Goal: Contribute content: Contribute content

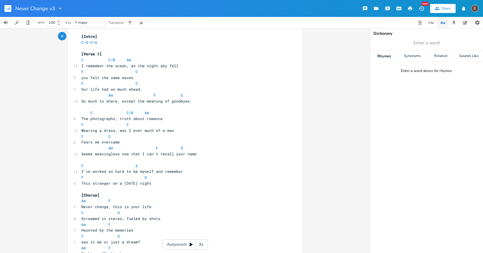
scroll to position [13, 0]
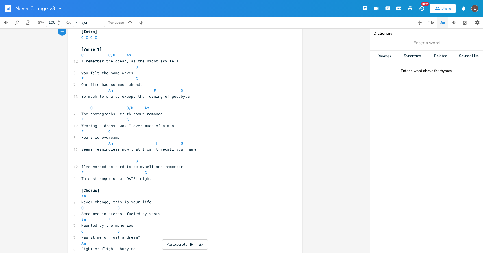
click at [189, 173] on pre "F G" at bounding box center [182, 173] width 204 height 6
click at [193, 177] on pre "This stranger on a [DATE] night" at bounding box center [182, 179] width 204 height 6
click at [201, 172] on pre "F G" at bounding box center [182, 173] width 204 height 6
click at [203, 167] on pre "I've worked so hard to be myself and remember" at bounding box center [182, 167] width 204 height 6
click at [80, 168] on pre "I've worked so hard to be myself and remember" at bounding box center [182, 167] width 204 height 6
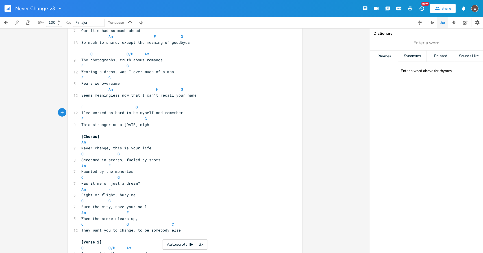
scroll to position [50, 0]
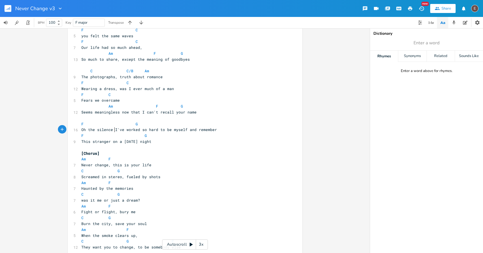
type textarea "Oh the silence b"
type textarea "breaks me"
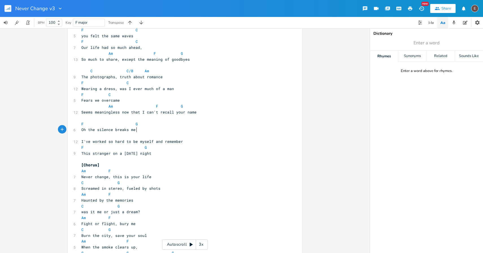
click at [177, 130] on pre "Oh the silence breaks me" at bounding box center [182, 130] width 204 height 6
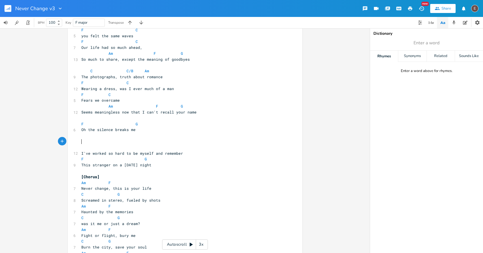
type textarea "F"
type textarea "G"
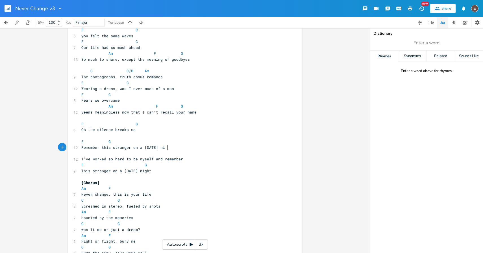
scroll to position [0, 74]
type textarea "Remember this stranger on a [DATE] night"
click at [125, 136] on pre "​" at bounding box center [182, 136] width 204 height 6
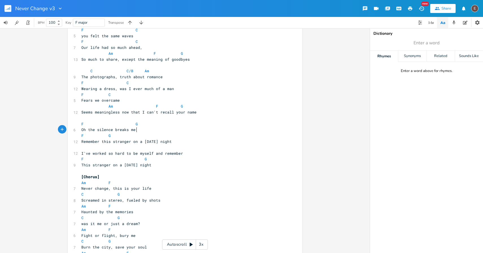
click at [155, 149] on pre "​" at bounding box center [182, 148] width 204 height 6
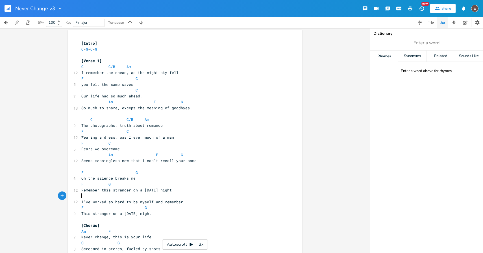
scroll to position [0, 0]
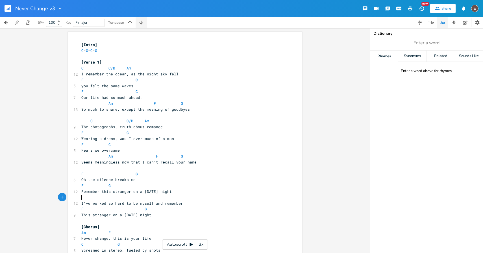
click at [141, 24] on icon "button" at bounding box center [141, 23] width 4 height 4
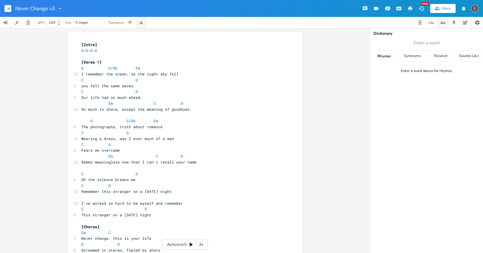
click at [141, 24] on icon "button" at bounding box center [141, 23] width 4 height 4
click at [132, 24] on icon "button" at bounding box center [130, 23] width 6 height 6
click at [170, 112] on pre "So much to share, except the meaning of goodbyes" at bounding box center [182, 110] width 204 height 6
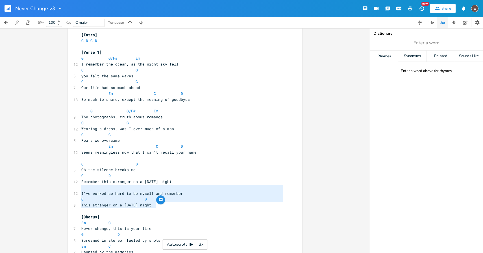
type textarea "I've worked so hard to be myself and remember C D This stranger on a [DATE] nig…"
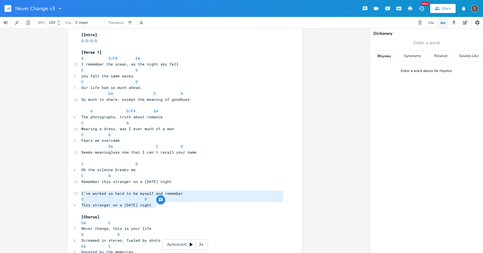
drag, startPoint x: 165, startPoint y: 206, endPoint x: 68, endPoint y: 194, distance: 97.2
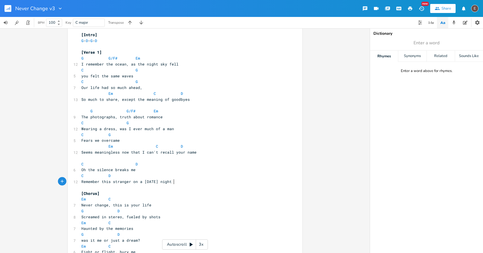
click at [130, 165] on span at bounding box center [131, 164] width 9 height 6
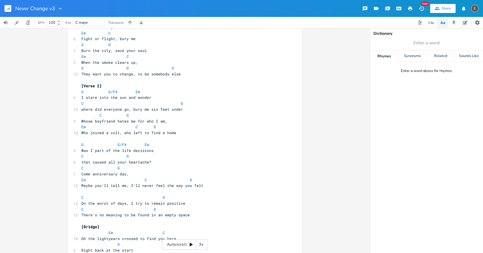
scroll to position [264, 0]
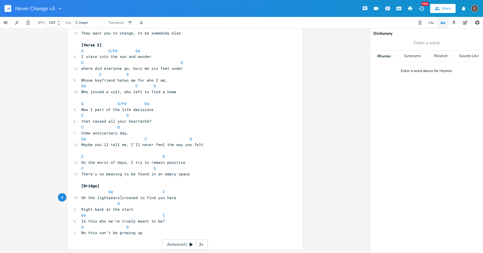
click at [120, 197] on span "Oh the lightyears crossed to find you here" at bounding box center [128, 197] width 95 height 5
type textarea "we"
click at [150, 203] on pre "G" at bounding box center [182, 204] width 204 height 6
click at [149, 205] on pre "G" at bounding box center [182, 204] width 204 height 6
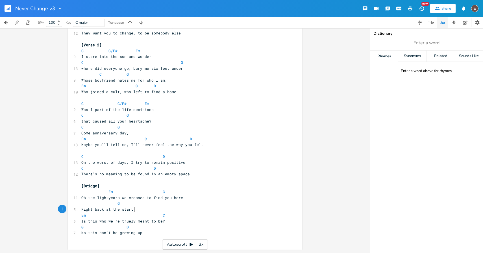
click at [149, 208] on pre "Right back at the start" at bounding box center [182, 210] width 204 height 6
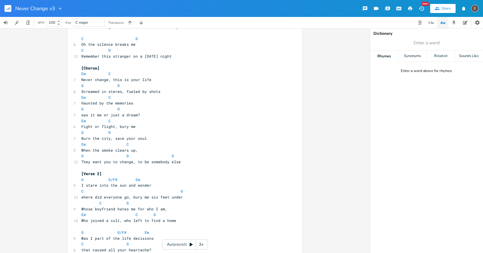
scroll to position [119, 0]
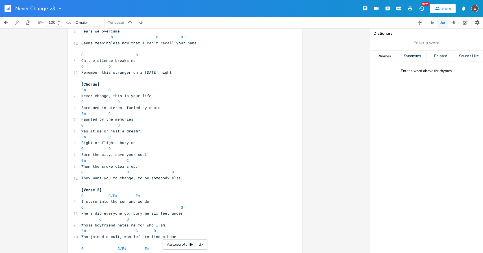
click at [6, 12] on rect "button" at bounding box center [8, 8] width 7 height 7
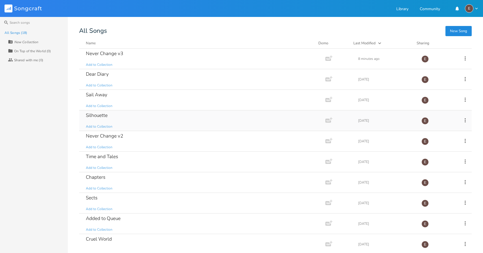
click at [167, 120] on div "Silhouette Add to Collection" at bounding box center [201, 120] width 231 height 20
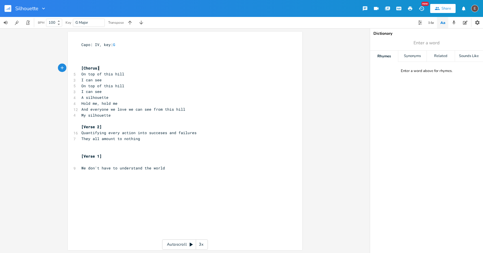
click at [119, 68] on pre "[Chorus]" at bounding box center [182, 68] width 204 height 6
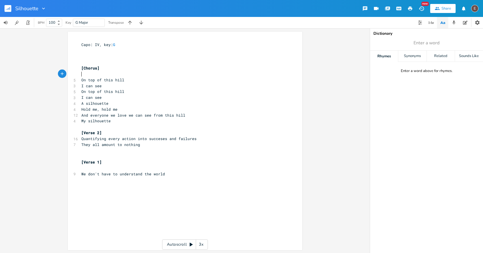
type textarea "G"
type textarea "C"
click at [149, 81] on pre "On top of this hill" at bounding box center [182, 80] width 204 height 6
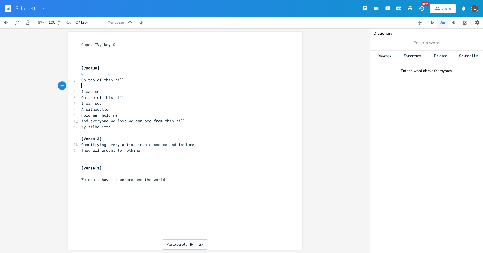
type textarea "D"
click at [142, 94] on pre "I can see" at bounding box center [182, 92] width 204 height 6
drag, startPoint x: 112, startPoint y: 71, endPoint x: 74, endPoint y: 77, distance: 38.8
click at [74, 77] on div "G C x Capo: IV, key: G ​ ​ ​ [Chorus] G C 5 On top of this hill D 3 I can see 5…" at bounding box center [185, 141] width 235 height 219
type textarea "Em"
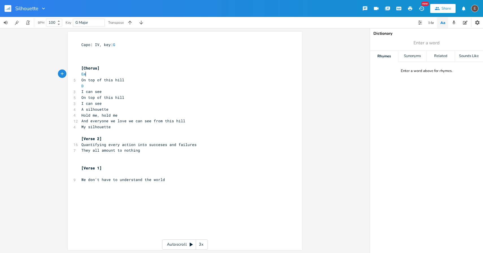
scroll to position [0, 5]
type textarea "G"
type textarea "C"
click at [98, 90] on span "I can see" at bounding box center [91, 91] width 20 height 5
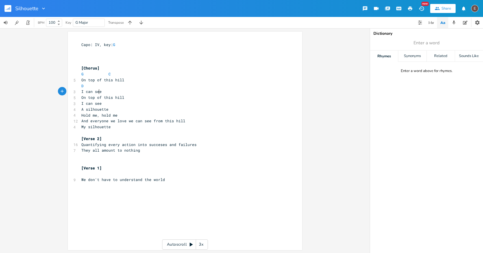
click at [102, 90] on pre "I can see" at bounding box center [182, 92] width 204 height 6
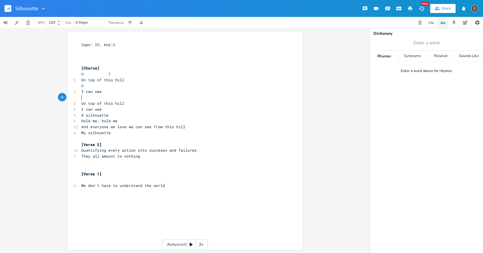
type textarea "G"
type textarea "C"
click at [126, 101] on pre "On top of this hill" at bounding box center [182, 104] width 204 height 6
click at [127, 101] on pre "On top of this hill" at bounding box center [182, 104] width 204 height 6
click at [127, 102] on pre "On top of this hill" at bounding box center [182, 104] width 204 height 6
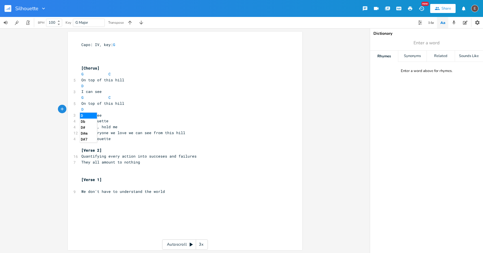
type textarea "D"
click at [86, 126] on span "Hold me, hold me" at bounding box center [99, 126] width 36 height 5
click at [88, 126] on span "Hold me, hold me" at bounding box center [99, 126] width 36 height 5
type textarea "ing"
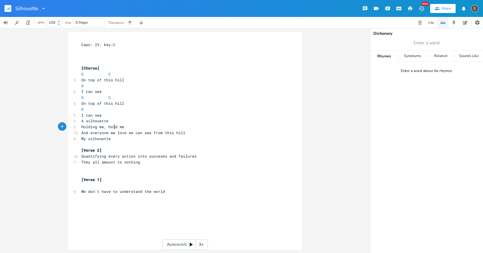
click at [114, 128] on span "Holding me, hold me" at bounding box center [102, 126] width 43 height 5
click at [115, 128] on span "Holding me, hold me" at bounding box center [102, 126] width 43 height 5
type textarea "ing"
click at [107, 114] on pre "I can see" at bounding box center [182, 115] width 204 height 6
click at [112, 100] on pre "G C" at bounding box center [182, 98] width 204 height 6
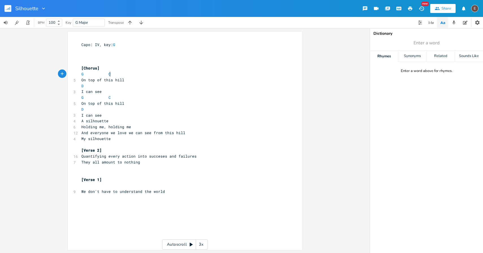
type textarea "C"
drag, startPoint x: 110, startPoint y: 75, endPoint x: 84, endPoint y: 75, distance: 26.0
click at [84, 75] on pre "G C" at bounding box center [182, 74] width 204 height 6
click at [106, 116] on pre "I can see" at bounding box center [182, 115] width 204 height 6
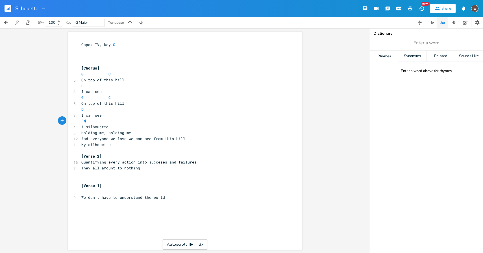
type textarea "Em"
click at [128, 125] on pre "A silhouette" at bounding box center [182, 127] width 204 height 6
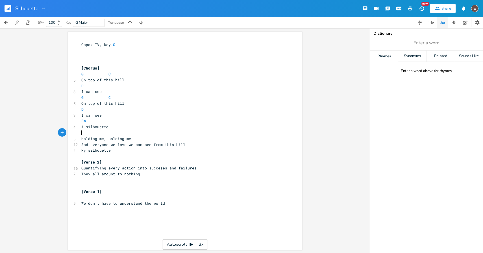
scroll to position [0, 3]
type textarea "C("
type textarea "("
type textarea "*"
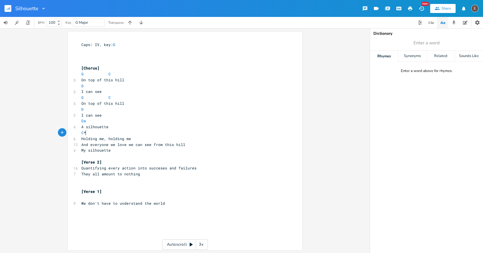
scroll to position [0, 1]
click at [168, 142] on pre "Holding me, holding me" at bounding box center [182, 139] width 204 height 6
click at [155, 132] on pre "C *" at bounding box center [182, 133] width 204 height 6
type textarea "D"
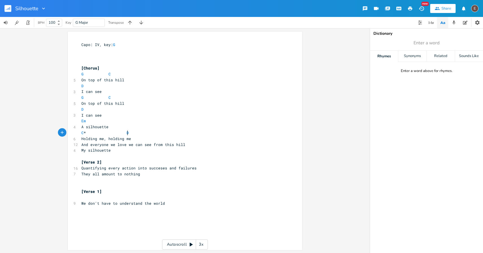
click at [156, 139] on pre "Holding me, holding me" at bounding box center [182, 139] width 204 height 6
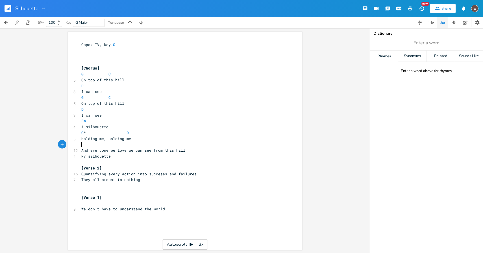
type textarea "Em"
type textarea "C#"
type textarea "*"
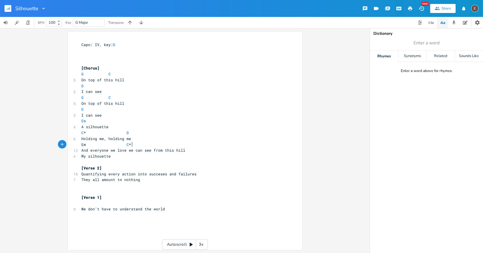
scroll to position [0, 2]
click at [202, 149] on pre "And everyone we love we can see from this hill" at bounding box center [182, 150] width 204 height 6
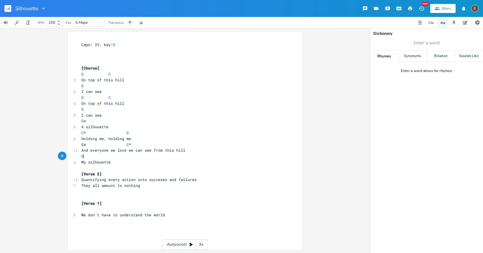
type textarea "D"
click at [202, 138] on pre "Holding me, holding me" at bounding box center [182, 139] width 204 height 6
click at [82, 161] on span "My silhouette" at bounding box center [95, 162] width 29 height 5
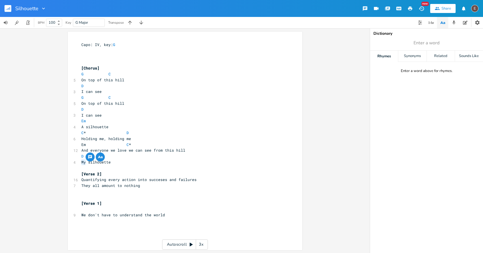
type textarea "A"
click at [129, 163] on pre "A silhouette" at bounding box center [182, 162] width 204 height 6
click at [123, 79] on span "On top of this hill" at bounding box center [102, 79] width 43 height 5
click at [113, 73] on pre "G C" at bounding box center [182, 74] width 204 height 6
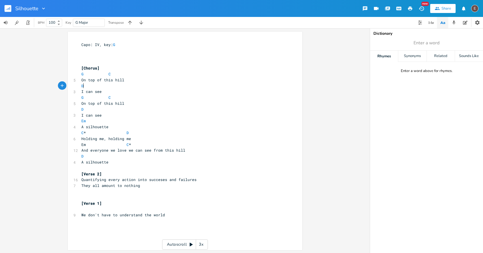
click at [127, 86] on pre "D" at bounding box center [182, 86] width 204 height 6
click at [126, 90] on pre "I can see" at bounding box center [182, 92] width 204 height 6
click at [110, 72] on pre "G C" at bounding box center [182, 74] width 204 height 6
drag, startPoint x: 116, startPoint y: 160, endPoint x: 81, endPoint y: 162, distance: 35.1
click at [81, 162] on pre "A silhouette" at bounding box center [182, 162] width 204 height 6
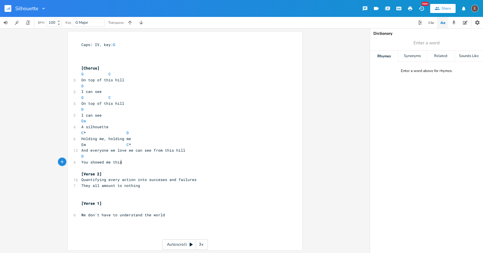
type textarea "You showed me this"
drag, startPoint x: 124, startPoint y: 162, endPoint x: 72, endPoint y: 161, distance: 52.0
click at [80, 161] on div "4 You showed me this" at bounding box center [182, 162] width 204 height 6
type textarea "Thanks to see"
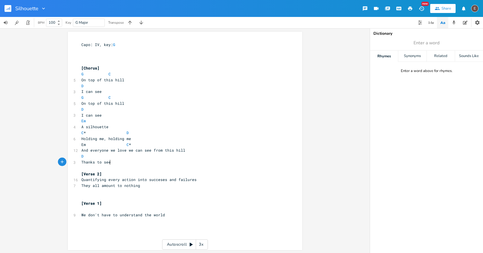
scroll to position [0, 24]
type textarea "you"
type textarea "Thanks to you"
drag, startPoint x: 115, startPoint y: 164, endPoint x: 80, endPoint y: 162, distance: 34.8
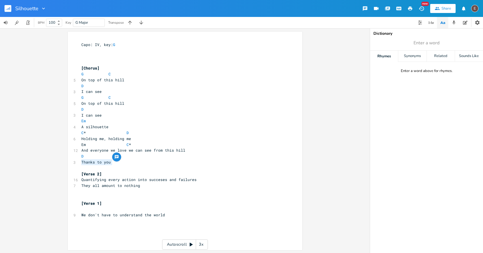
click at [80, 162] on pre "Thanks to you" at bounding box center [182, 162] width 204 height 6
click at [158, 168] on pre "​" at bounding box center [182, 168] width 204 height 6
drag, startPoint x: 129, startPoint y: 164, endPoint x: 81, endPoint y: 164, distance: 48.6
click at [81, 164] on pre "Thanks to you" at bounding box center [182, 162] width 204 height 6
type textarea "You created this"
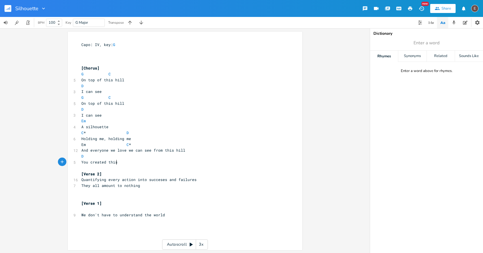
scroll to position [0, 27]
click at [96, 155] on pre "D" at bounding box center [182, 156] width 204 height 6
type textarea "G"
click at [158, 171] on pre "​" at bounding box center [182, 168] width 204 height 6
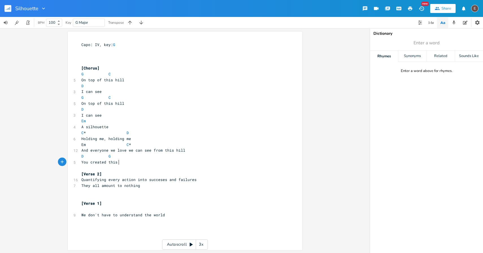
click at [165, 160] on pre "You created this" at bounding box center [182, 162] width 204 height 6
click at [97, 123] on pre "Em" at bounding box center [182, 121] width 204 height 6
type textarea "Bm"
click at [131, 139] on pre "Holding me, holding me" at bounding box center [182, 139] width 204 height 6
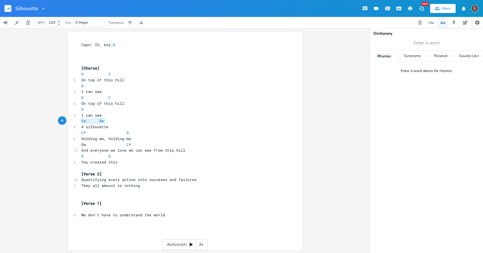
drag, startPoint x: 105, startPoint y: 124, endPoint x: 73, endPoint y: 124, distance: 31.4
click at [73, 124] on div "Em [PERSON_NAME]: IV, key: G ​ ​ ​ [Chorus] G C 5 On top of this hill D 3 I can…" at bounding box center [185, 141] width 235 height 219
type textarea "Bm"
type textarea "E"
type textarea "Em"
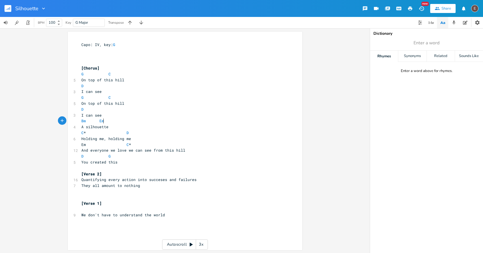
scroll to position [0, 6]
type textarea "this"
drag, startPoint x: 118, startPoint y: 163, endPoint x: 106, endPoint y: 163, distance: 11.9
click at [106, 163] on pre "You created this" at bounding box center [182, 162] width 204 height 6
click at [146, 174] on pre "[Verse 2]" at bounding box center [182, 174] width 204 height 6
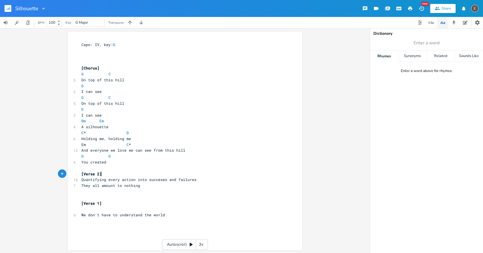
click at [156, 159] on pre "You created" at bounding box center [182, 162] width 204 height 6
click at [156, 165] on pre "​" at bounding box center [182, 168] width 204 height 6
click at [114, 138] on span "Holding me, holding me" at bounding box center [106, 138] width 50 height 5
type textarea "Em"
drag, startPoint x: 84, startPoint y: 145, endPoint x: 80, endPoint y: 146, distance: 4.6
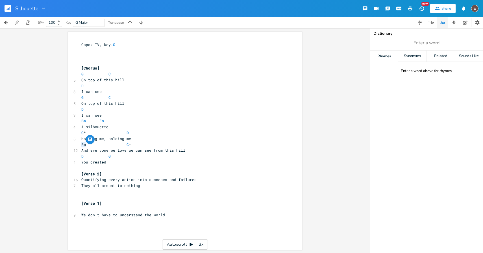
click at [81, 146] on span "Em C *" at bounding box center [106, 144] width 50 height 5
click at [102, 147] on span at bounding box center [103, 145] width 9 height 6
drag, startPoint x: 87, startPoint y: 134, endPoint x: 80, endPoint y: 134, distance: 6.8
click at [81, 134] on span "C * D" at bounding box center [104, 132] width 47 height 5
type textarea "C/G"
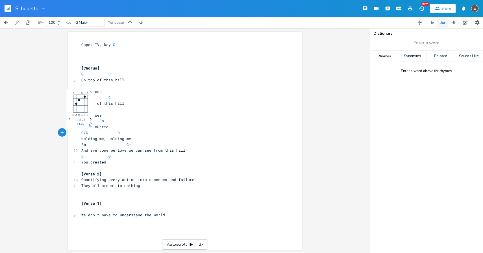
click at [136, 146] on pre "Em C *" at bounding box center [182, 145] width 204 height 6
type textarea "/G"
click at [215, 149] on pre "And everyone we love we can see from this hill" at bounding box center [182, 150] width 204 height 6
click at [139, 142] on pre "Em C/G" at bounding box center [182, 145] width 204 height 6
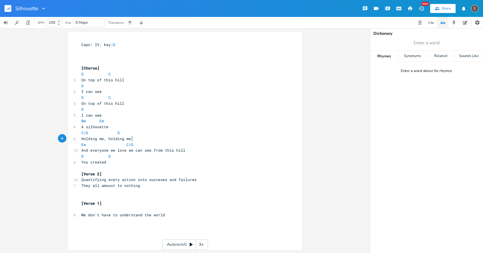
click at [139, 142] on pre "Em C/G" at bounding box center [182, 145] width 204 height 6
type textarea "close"
click at [110, 133] on span at bounding box center [112, 133] width 9 height 6
click at [118, 138] on span "Holding me, holding me close" at bounding box center [112, 138] width 63 height 5
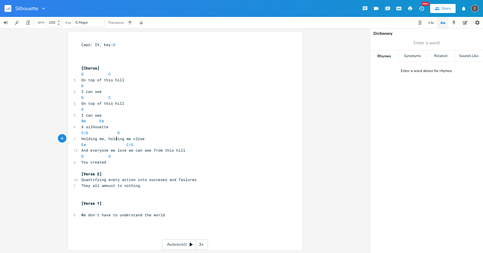
click at [114, 136] on pre "Holding me, holding me close" at bounding box center [182, 139] width 204 height 6
click at [113, 131] on span at bounding box center [112, 133] width 9 height 6
click at [161, 143] on pre "Em C/G" at bounding box center [182, 145] width 204 height 6
drag, startPoint x: 104, startPoint y: 119, endPoint x: 80, endPoint y: 121, distance: 24.1
click at [80, 121] on pre "Bm Em" at bounding box center [182, 121] width 204 height 6
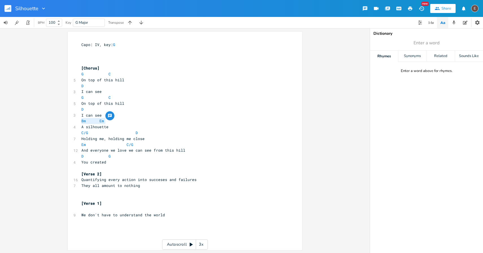
type textarea "Em"
type textarea "VB"
type textarea "Bm"
click at [191, 137] on pre "Holding me, holding me close" at bounding box center [182, 139] width 204 height 6
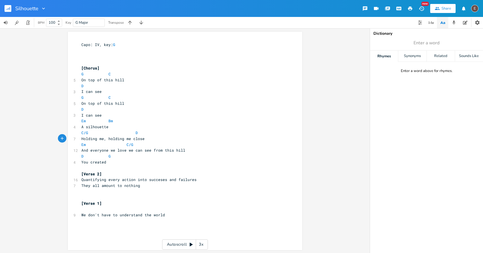
click at [176, 144] on pre "Em C/G" at bounding box center [182, 145] width 204 height 6
type textarea "D"
click at [85, 161] on span "You created" at bounding box center [93, 162] width 25 height 5
click at [86, 159] on span at bounding box center [88, 156] width 5 height 6
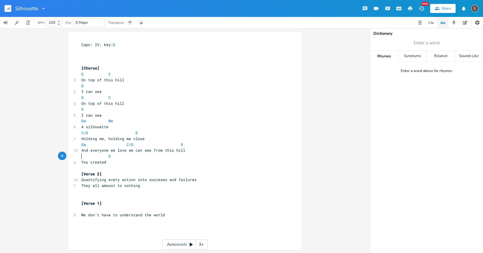
click at [173, 142] on span at bounding box center [176, 145] width 9 height 6
click at [162, 151] on span "And everyone we love we can see from this hill" at bounding box center [133, 150] width 104 height 5
type textarea "up"
click at [202, 159] on pre "G" at bounding box center [182, 156] width 204 height 6
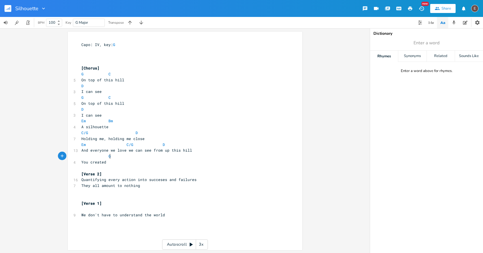
click at [5, 12] on rect "button" at bounding box center [8, 8] width 7 height 7
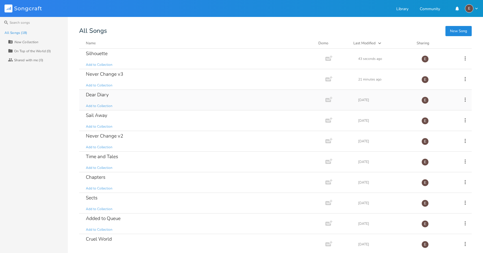
click at [134, 94] on div "Dear Diary Add to Collection" at bounding box center [201, 100] width 231 height 20
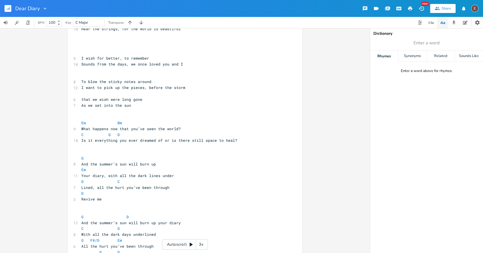
scroll to position [400, 0]
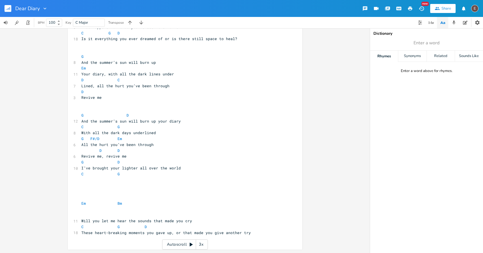
click at [9, 6] on rect "button" at bounding box center [8, 8] width 7 height 7
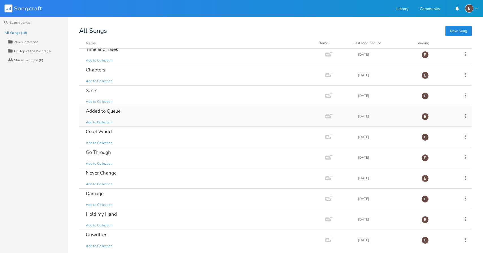
scroll to position [171, 0]
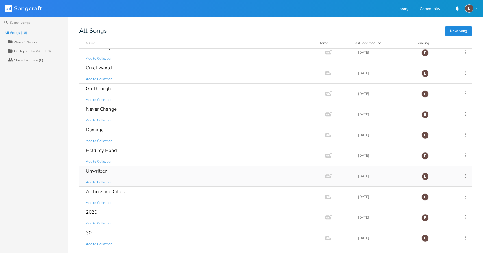
click at [147, 171] on div "Unwritten Add to Collection" at bounding box center [201, 176] width 231 height 20
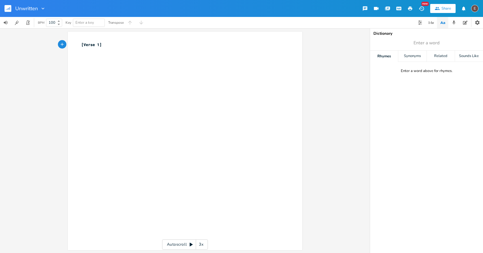
click at [10, 8] on icon "button" at bounding box center [10, 8] width 1 height 3
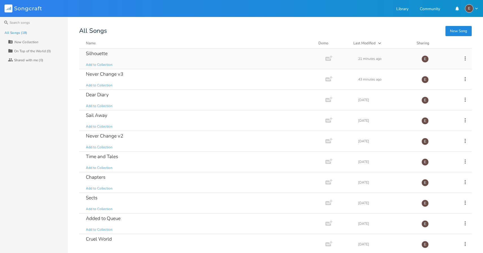
click at [165, 65] on div "Silhouette Add to Collection" at bounding box center [201, 59] width 231 height 20
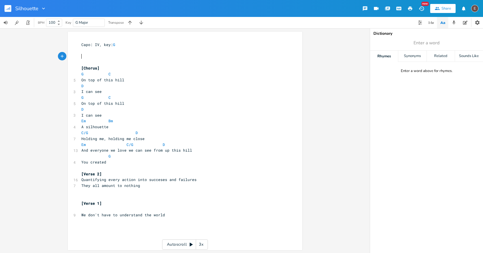
click at [98, 54] on pre "​" at bounding box center [182, 57] width 204 height 6
type textarea "[Verse 1]"
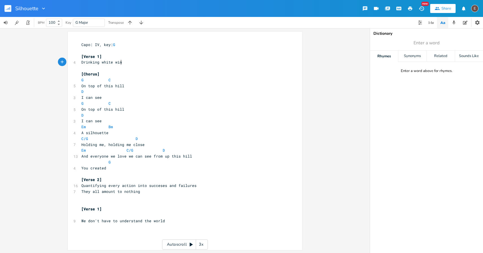
type textarea "Drinking white win"
type textarea "e in the sun"
click at [122, 57] on pre "[Verse 1]" at bounding box center [182, 57] width 204 height 6
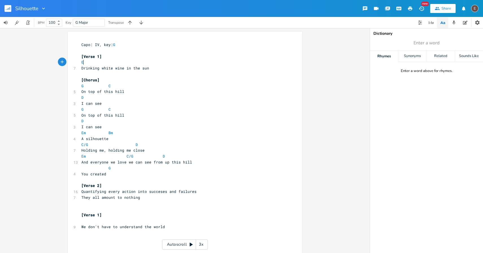
type textarea "Em"
type textarea "C"
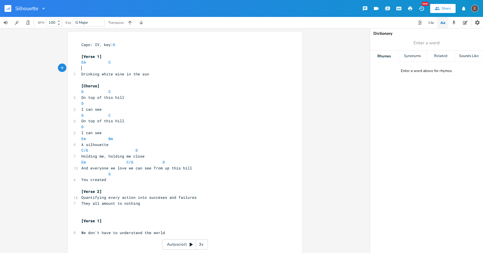
type textarea "G"
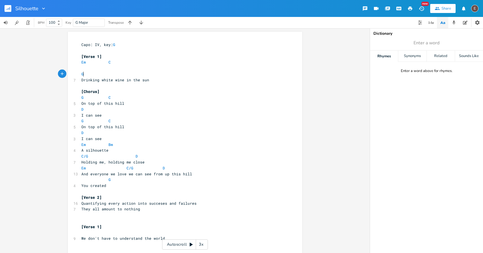
scroll to position [0, 3]
type textarea "D"
click at [97, 65] on span at bounding box center [94, 62] width 9 height 6
click at [97, 66] on pre "​" at bounding box center [182, 68] width 204 height 6
click at [113, 57] on pre "[Verse 1]" at bounding box center [182, 57] width 204 height 6
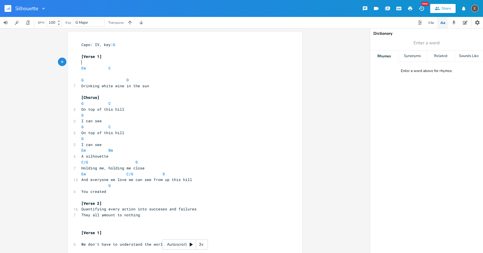
click at [129, 72] on pre "​" at bounding box center [182, 74] width 204 height 6
type textarea "Maybe we\l"
type textarea "'ll find meaning, on the other side of this earth"
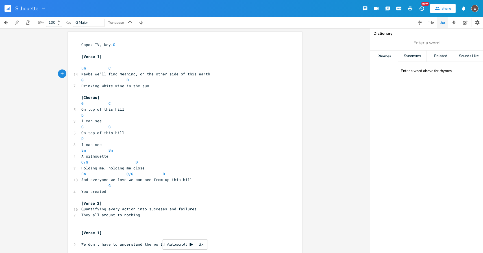
scroll to position [0, 78]
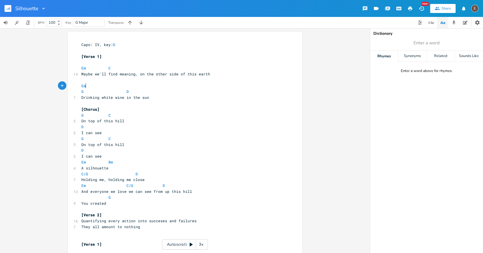
type textarea "Em"
type textarea "C"
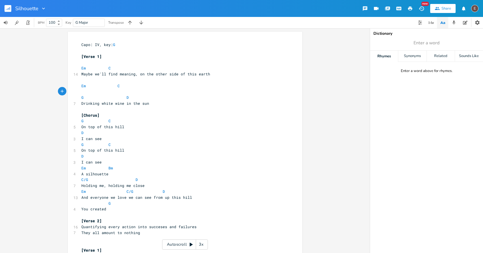
click at [108, 91] on pre "​" at bounding box center [182, 92] width 204 height 6
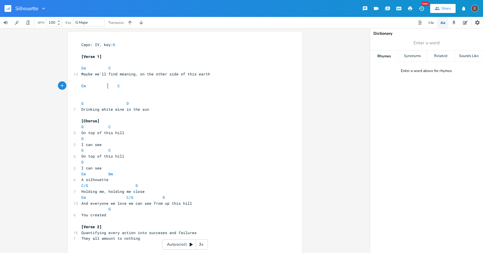
click at [107, 89] on pre "​" at bounding box center [182, 92] width 204 height 6
click at [92, 87] on span at bounding box center [94, 86] width 9 height 6
click at [83, 91] on pre "​" at bounding box center [182, 92] width 204 height 6
type textarea "On the dark days we"
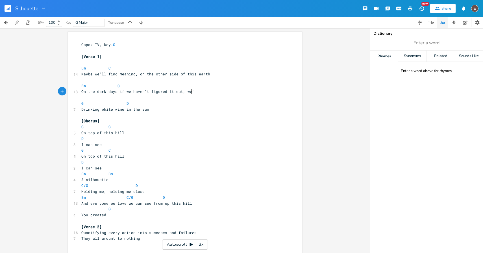
type textarea "if we haven't figured it out, we'l"
click at [81, 108] on span "Drinking white wine in the sun" at bounding box center [115, 109] width 68 height 5
type textarea "We'll still be"
type textarea "d"
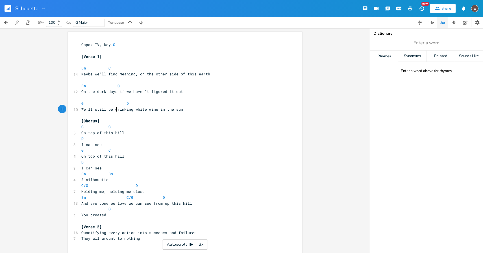
scroll to position [0, 2]
drag, startPoint x: 120, startPoint y: 86, endPoint x: 116, endPoint y: 87, distance: 4.0
click at [116, 87] on pre "Em C" at bounding box center [182, 86] width 204 height 6
type textarea "G"
drag, startPoint x: 81, startPoint y: 106, endPoint x: 77, endPoint y: 106, distance: 4.2
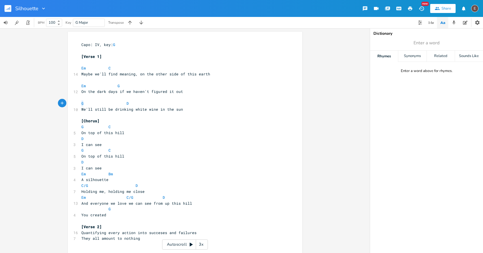
click at [77, 106] on div "G x Capo: IV, key: G ​ [Verse 1] ​ Em C 14 Maybe we'll find meaning, on the oth…" at bounding box center [185, 164] width 235 height 265
type textarea "C"
click at [174, 99] on pre "​" at bounding box center [182, 98] width 204 height 6
type textarea "still"
drag, startPoint x: 105, startPoint y: 110, endPoint x: 93, endPoint y: 112, distance: 12.2
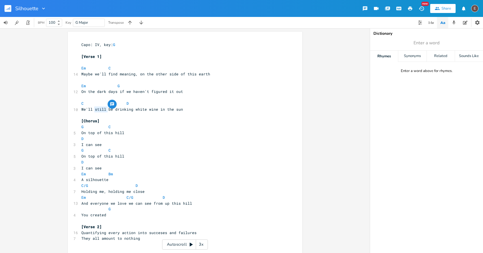
click at [93, 112] on pre "We'll still be drinking white wine in the sun" at bounding box center [182, 110] width 204 height 6
click at [122, 103] on span at bounding box center [122, 104] width 9 height 6
click at [110, 87] on span at bounding box center [112, 86] width 9 height 6
drag, startPoint x: 182, startPoint y: 91, endPoint x: 80, endPoint y: 94, distance: 101.7
click at [80, 94] on pre "On the dark days if we haven't figured it out" at bounding box center [182, 92] width 204 height 6
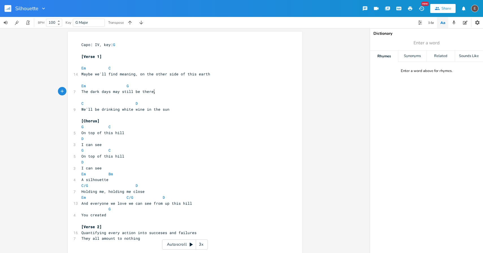
scroll to position [0, 55]
type textarea "The dark days may still be there,"
click at [81, 109] on span "We'll be drinking white wine in the sun" at bounding box center [125, 109] width 88 height 5
type textarea "But w"
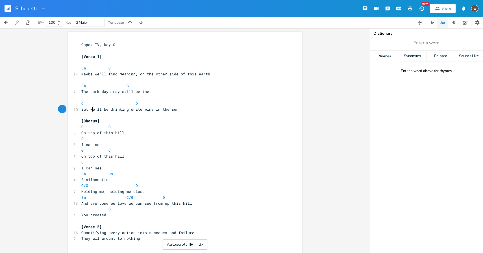
click at [160, 92] on pre "The dark days may still be there" at bounding box center [182, 92] width 204 height 6
click at [85, 93] on span "The dark days may still be there" at bounding box center [117, 91] width 72 height 5
type textarea "On the"
click at [104, 94] on span "On the dark days may still be there" at bounding box center [120, 91] width 79 height 5
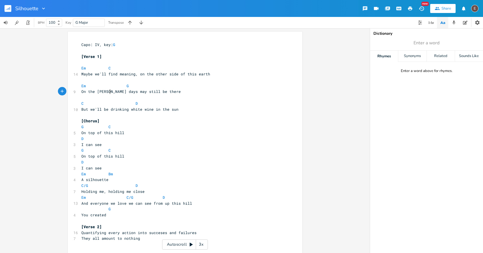
type textarea "est"
type textarea "may still be there"
drag, startPoint x: 165, startPoint y: 92, endPoint x: 124, endPoint y: 92, distance: 41.5
click at [124, 92] on pre "On the darkest days may still be there" at bounding box center [182, 92] width 204 height 6
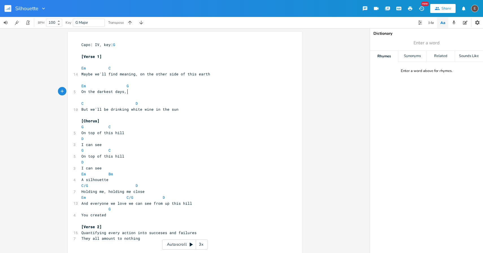
scroll to position [0, 1]
type textarea ", they'll still be there"
click at [84, 92] on span "On the darkest days, they'll still be there" at bounding box center [129, 91] width 97 height 5
type textarea "h"
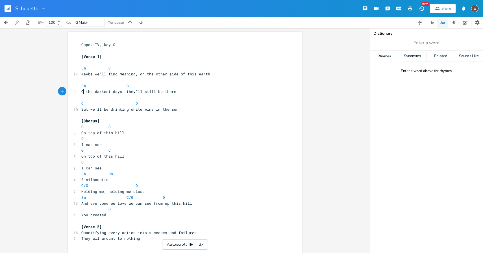
scroll to position [0, 2]
click at [188, 91] on pre "Oh the darkest days, they'll still be there" at bounding box center [182, 92] width 204 height 6
click at [134, 88] on pre "Em G" at bounding box center [182, 86] width 204 height 6
drag, startPoint x: 87, startPoint y: 86, endPoint x: 79, endPoint y: 86, distance: 8.5
click at [80, 86] on pre "Em G" at bounding box center [182, 86] width 204 height 6
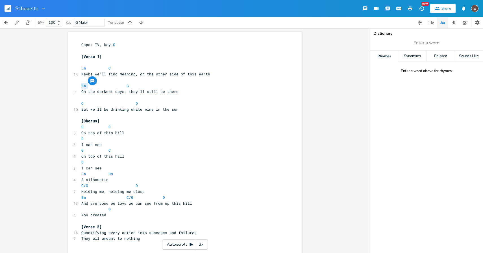
type textarea "G"
click at [127, 84] on pre "G G" at bounding box center [182, 86] width 204 height 6
type textarea "E"
type textarea "Em"
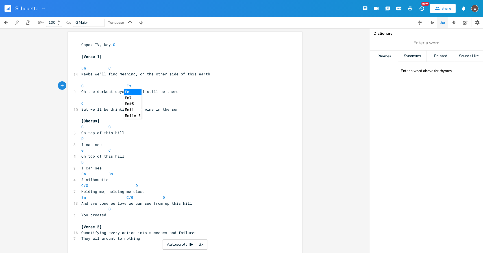
click at [94, 103] on span at bounding box center [94, 104] width 9 height 6
type textarea "G"
type textarea "G/C"
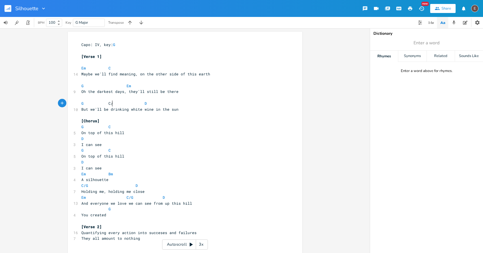
type textarea "C/G"
click at [161, 103] on pre "G C/G D" at bounding box center [182, 104] width 204 height 6
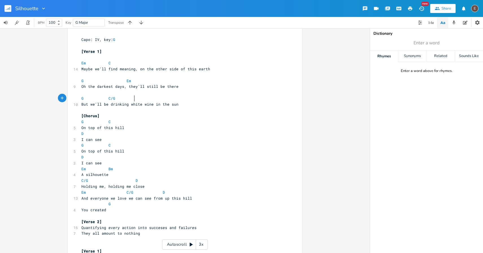
scroll to position [5, 0]
click at [114, 67] on span "Maybe we'll find meaning, on the other side of this earth" at bounding box center [145, 69] width 129 height 5
click at [136, 69] on span "Maybe we'll find meaning, on the other side of this earth" at bounding box center [145, 69] width 129 height 5
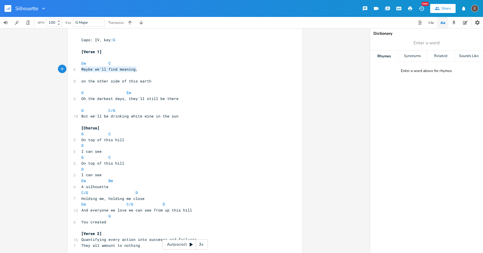
drag, startPoint x: 135, startPoint y: 71, endPoint x: 80, endPoint y: 71, distance: 55.4
click at [81, 71] on span "Maybe we'll find meaning," at bounding box center [109, 69] width 57 height 5
type textarea "We need to give new meaning, to words we"
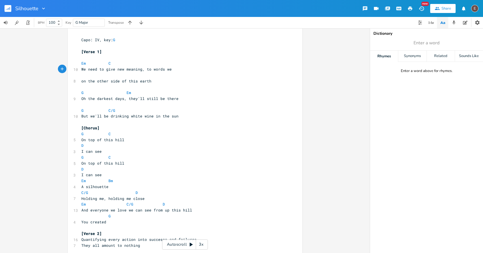
click at [137, 57] on pre "​" at bounding box center [182, 58] width 204 height 6
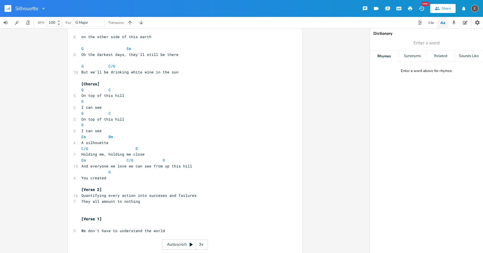
scroll to position [64, 0]
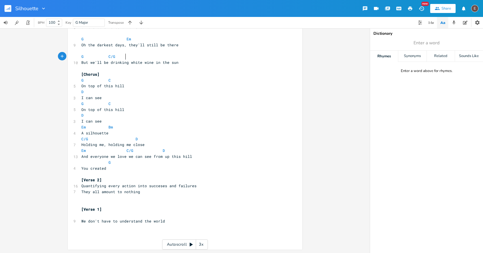
type textarea "C/G"
drag, startPoint x: 122, startPoint y: 59, endPoint x: 100, endPoint y: 59, distance: 22.6
click at [100, 59] on span "G C/G" at bounding box center [108, 56] width 54 height 5
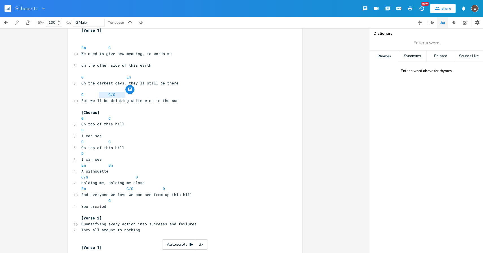
scroll to position [14, 0]
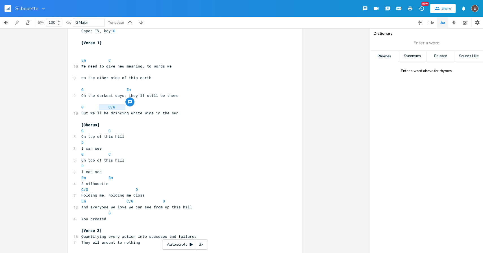
click at [180, 95] on pre "Oh the darkest days, they'll still be there" at bounding box center [182, 96] width 204 height 6
click at [80, 90] on pre "G Em" at bounding box center [182, 90] width 204 height 6
type textarea "Em"
drag, startPoint x: 178, startPoint y: 92, endPoint x: 159, endPoint y: 92, distance: 18.9
click at [159, 92] on pre "G Em" at bounding box center [182, 90] width 204 height 6
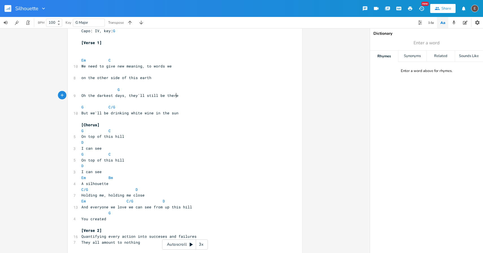
click at [191, 95] on pre "Oh the darkest days, they'll still be there" at bounding box center [182, 96] width 204 height 6
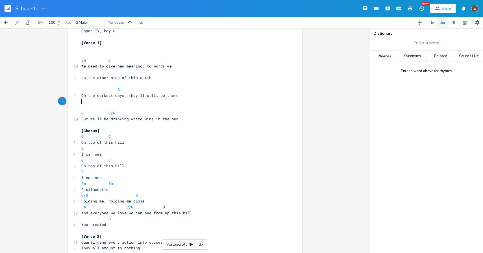
click at [92, 112] on span at bounding box center [94, 113] width 9 height 6
click at [113, 100] on pre "​" at bounding box center [182, 102] width 204 height 6
type textarea "Em"
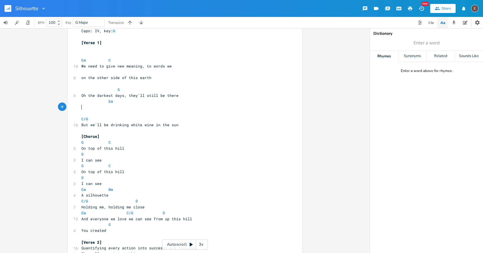
type textarea "D"
type textarea "The clock is static never fails to remind me"
click at [220, 112] on pre "​" at bounding box center [182, 113] width 204 height 6
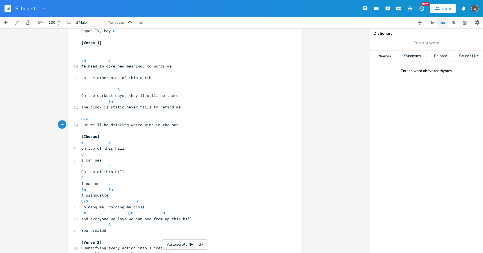
click at [215, 123] on pre "But we'll be drinking white wine in the sun" at bounding box center [182, 125] width 204 height 6
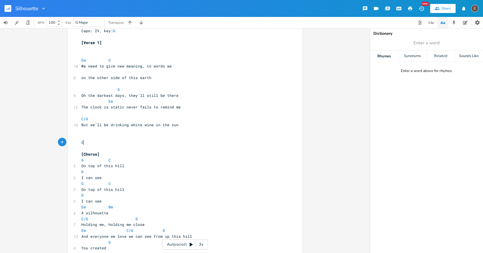
type textarea "Em"
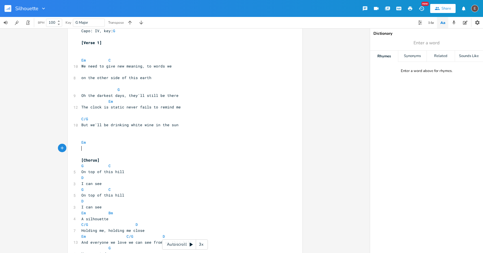
click at [173, 144] on pre "Em" at bounding box center [182, 143] width 204 height 6
type textarea "C/G"
click at [108, 150] on pre "​" at bounding box center [182, 149] width 204 height 6
type textarea "And finally I see for the first time"
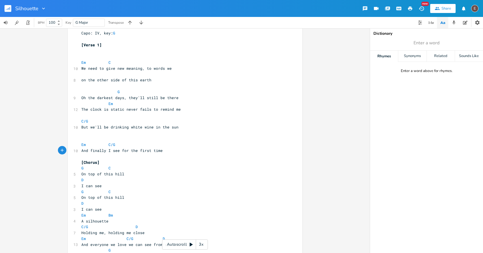
scroll to position [6, 0]
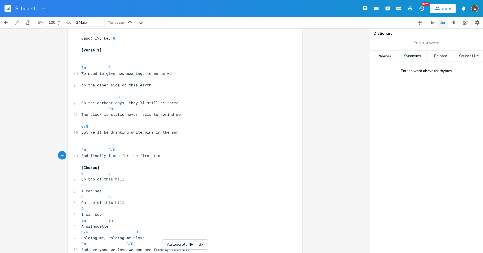
click at [171, 123] on pre "​" at bounding box center [182, 121] width 204 height 6
